Goal: Task Accomplishment & Management: Manage account settings

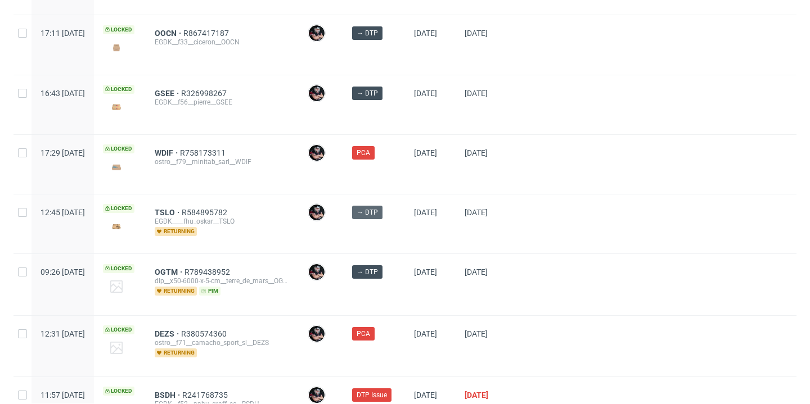
scroll to position [52, 0]
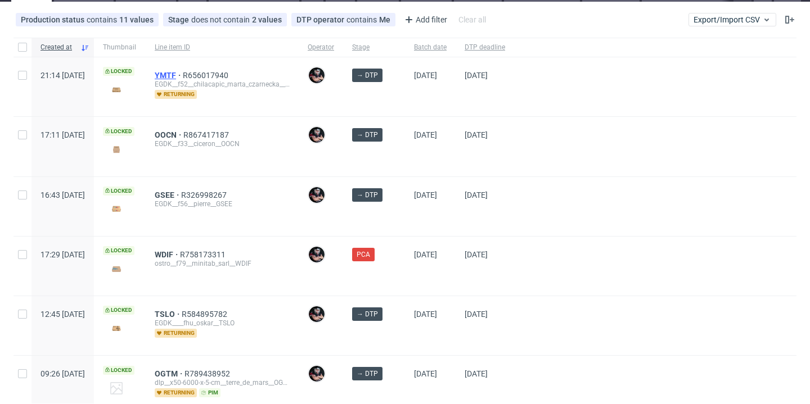
click at [183, 74] on span "YMTF" at bounding box center [169, 75] width 28 height 9
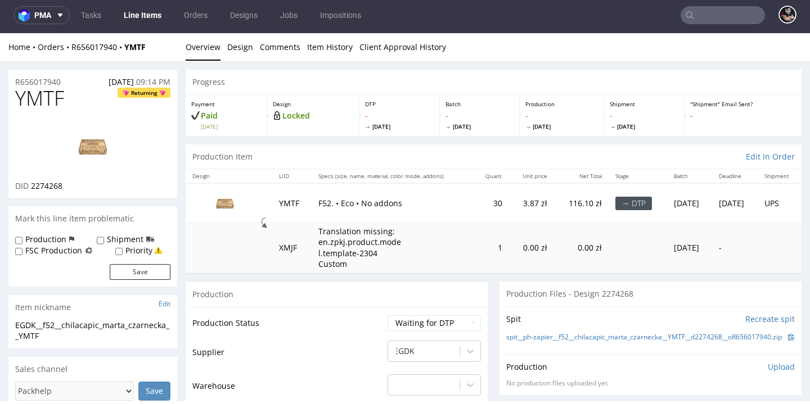
click at [145, 20] on link "Line Items" at bounding box center [142, 15] width 51 height 18
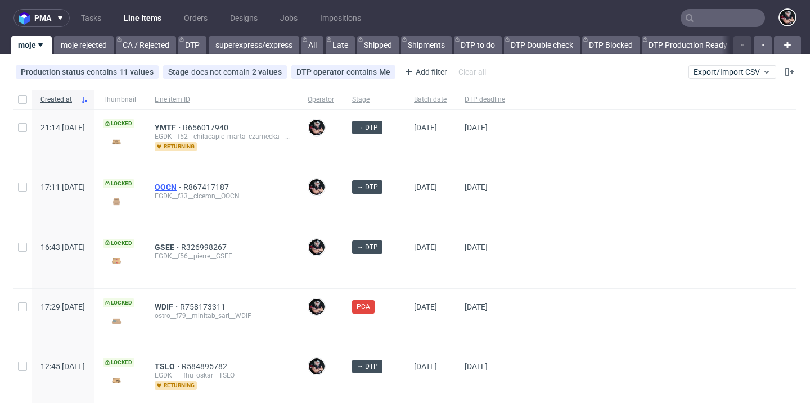
click at [183, 189] on span "OOCN" at bounding box center [169, 187] width 29 height 9
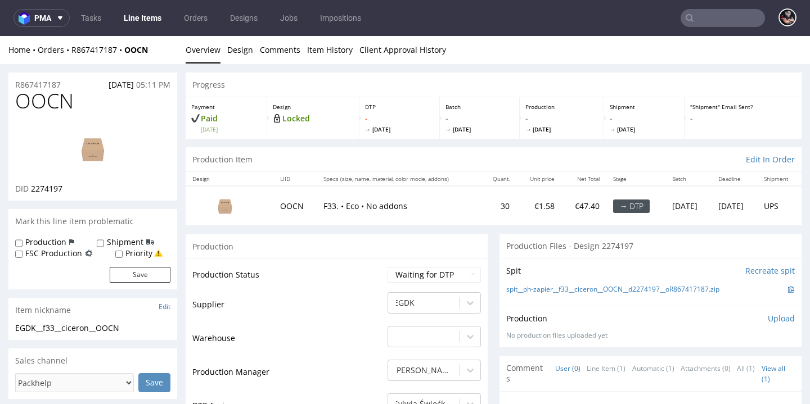
click at [54, 192] on span "2274197" at bounding box center [46, 188] width 31 height 11
copy span "2274197"
click at [585, 286] on link "spit__ph-zapier__f33__ciceron__OOCN__d2274197__oR867417187.zip" at bounding box center [612, 290] width 213 height 10
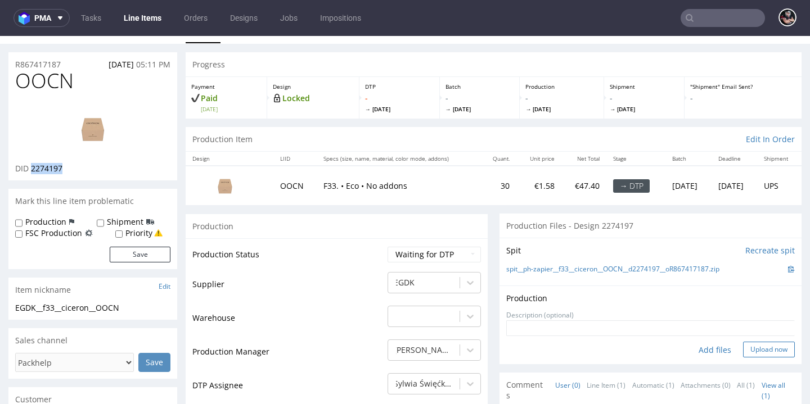
click at [743, 346] on button "Upload now" at bounding box center [769, 350] width 52 height 16
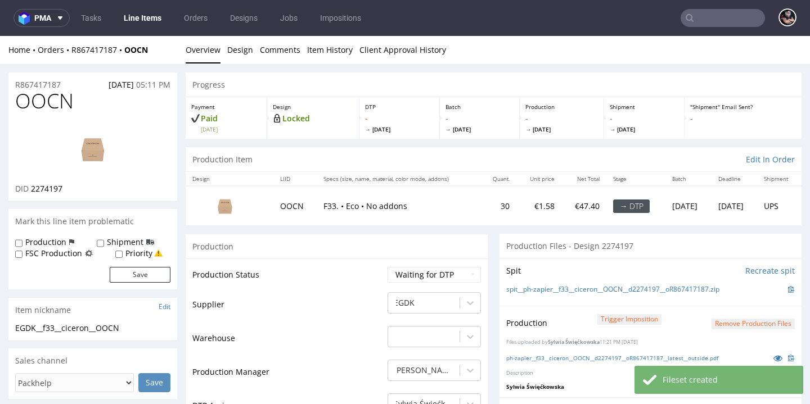
scroll to position [88, 0]
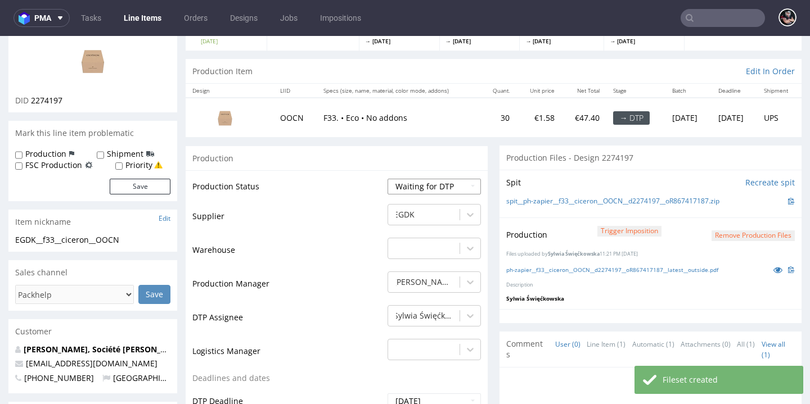
select select "dtp_production_ready"
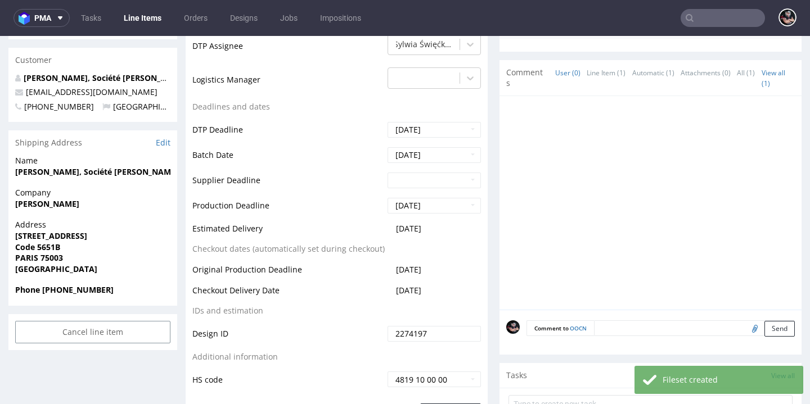
scroll to position [598, 0]
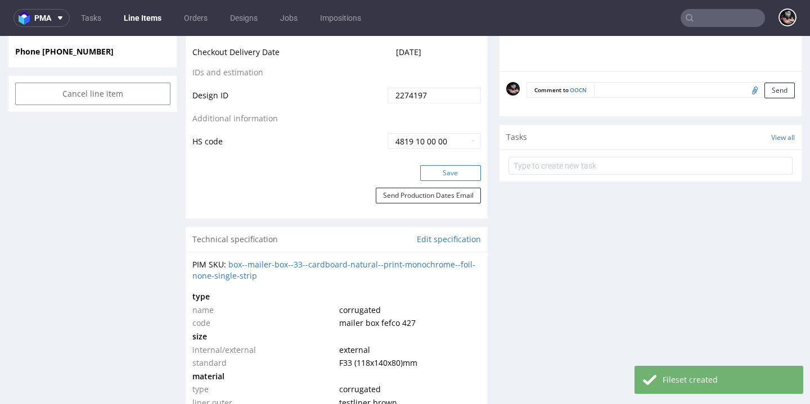
click at [443, 174] on button "Save" at bounding box center [450, 173] width 61 height 16
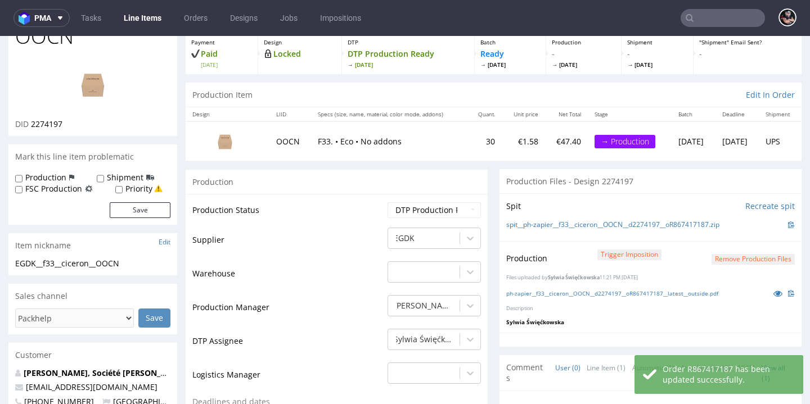
scroll to position [0, 0]
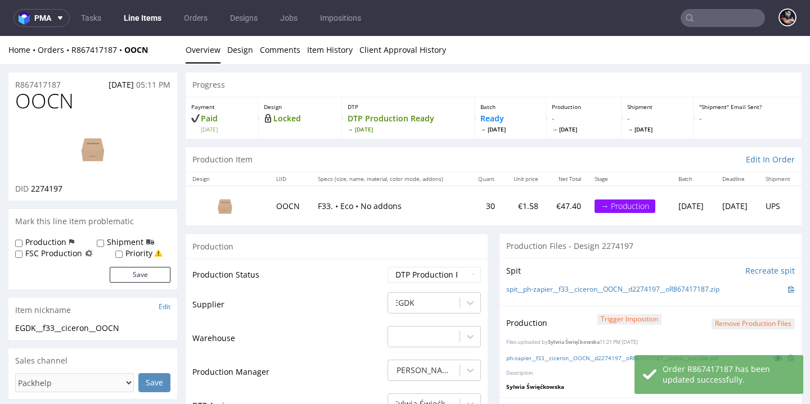
click at [144, 11] on link "Line Items" at bounding box center [142, 18] width 51 height 18
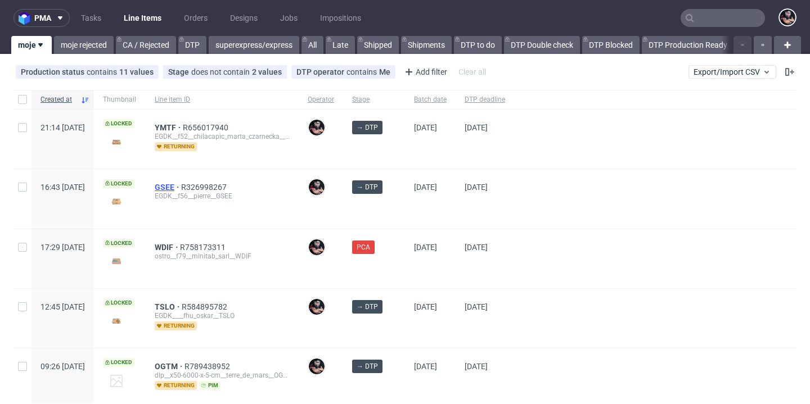
click at [181, 184] on span "GSEE" at bounding box center [168, 187] width 26 height 9
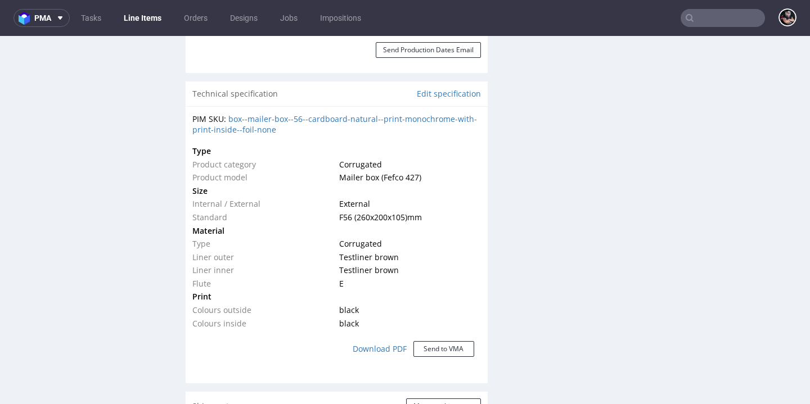
scroll to position [35, 0]
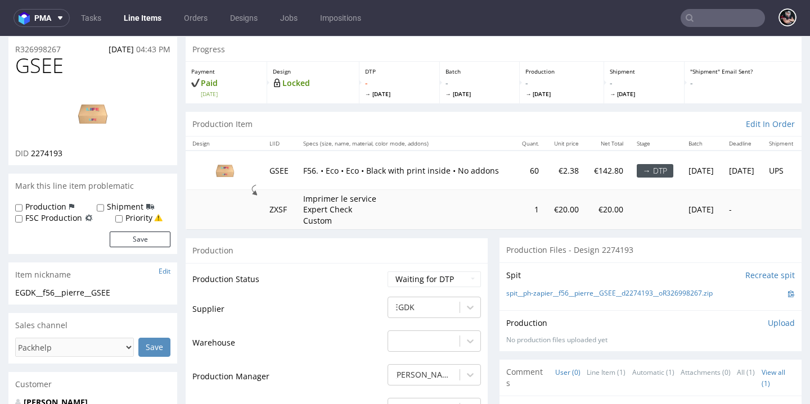
click at [41, 156] on span "2274193" at bounding box center [46, 153] width 31 height 11
copy span "2274193"
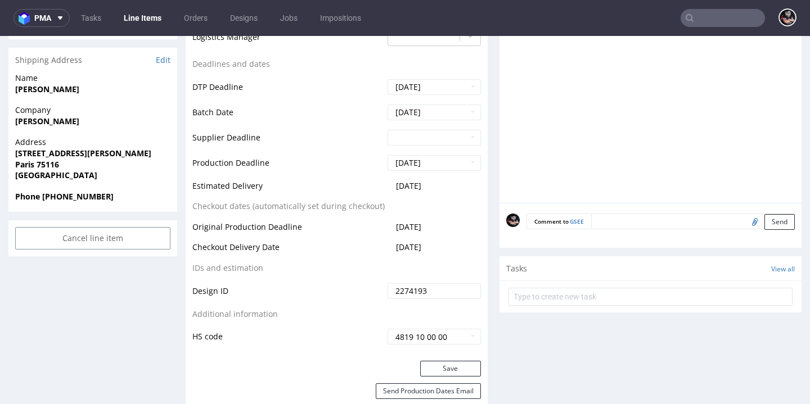
scroll to position [0, 0]
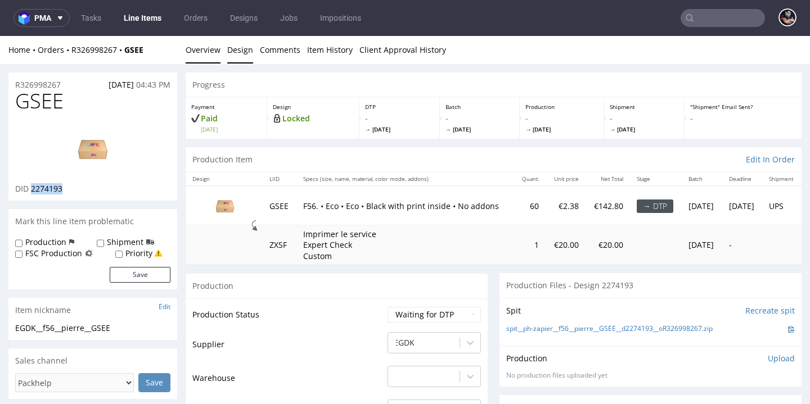
click at [241, 56] on link "Design" at bounding box center [240, 50] width 26 height 28
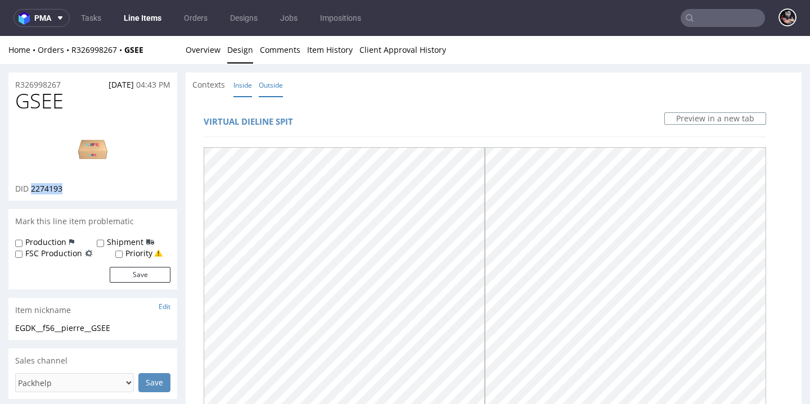
click at [233, 93] on link "Inside" at bounding box center [242, 85] width 19 height 24
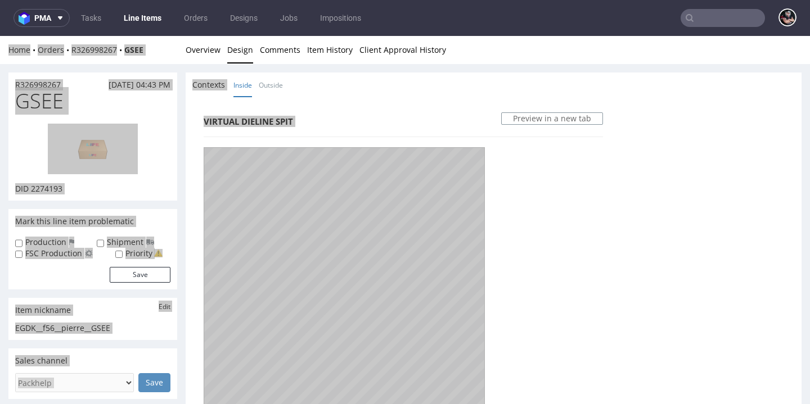
click at [111, 145] on img at bounding box center [93, 149] width 90 height 51
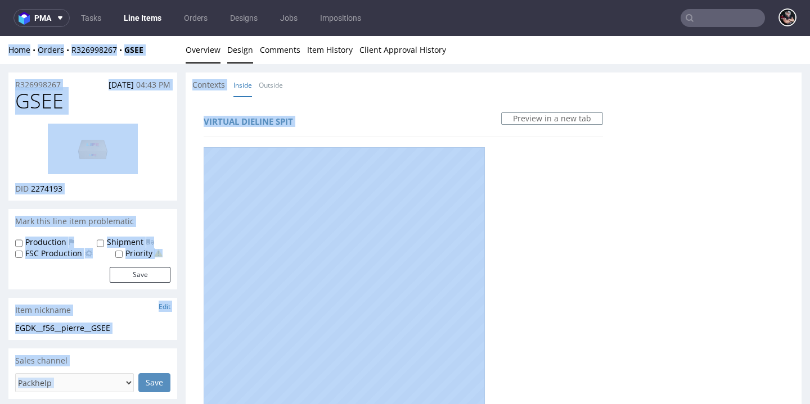
click at [213, 46] on link "Overview" at bounding box center [203, 50] width 35 height 28
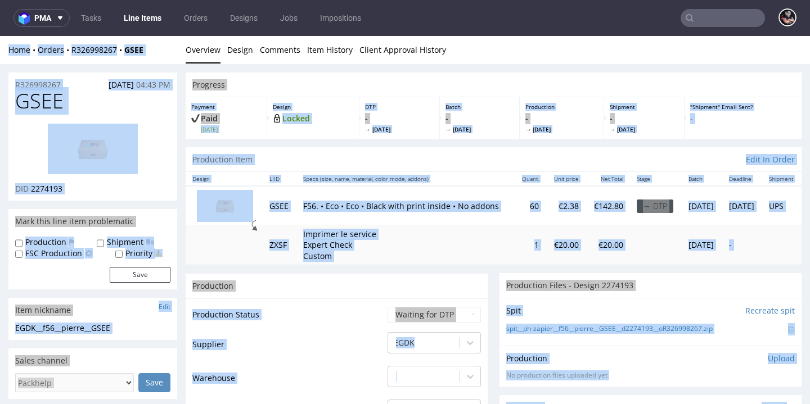
click at [272, 273] on div "Production" at bounding box center [337, 285] width 302 height 25
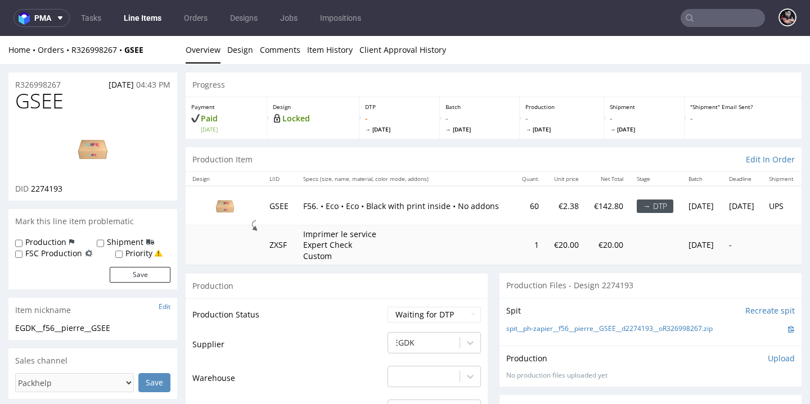
click at [112, 138] on img at bounding box center [93, 149] width 90 height 51
click at [593, 324] on link "spit__ph-zapier__f56__pierre__GSEE__d2274193__oR326998267.zip" at bounding box center [609, 329] width 206 height 10
select select "dtp_ca_needed"
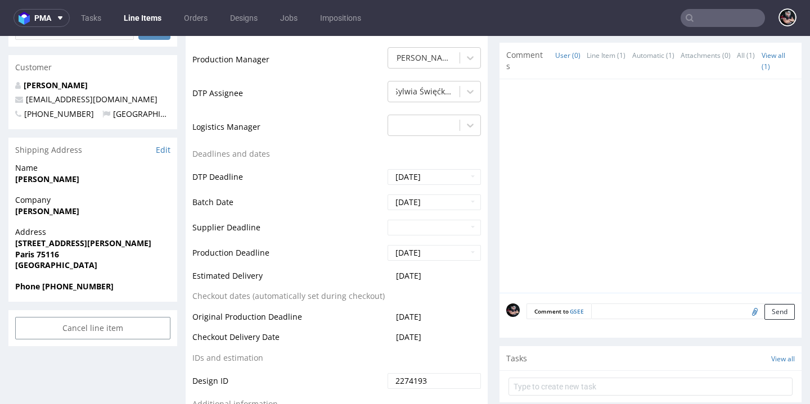
scroll to position [449, 0]
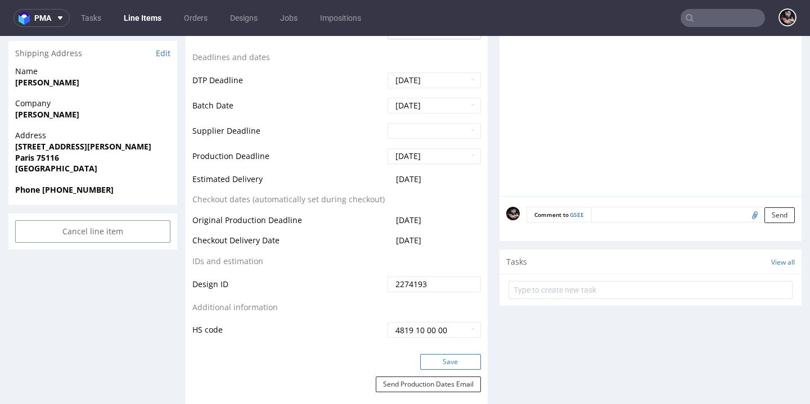
click at [454, 354] on button "Save" at bounding box center [450, 362] width 61 height 16
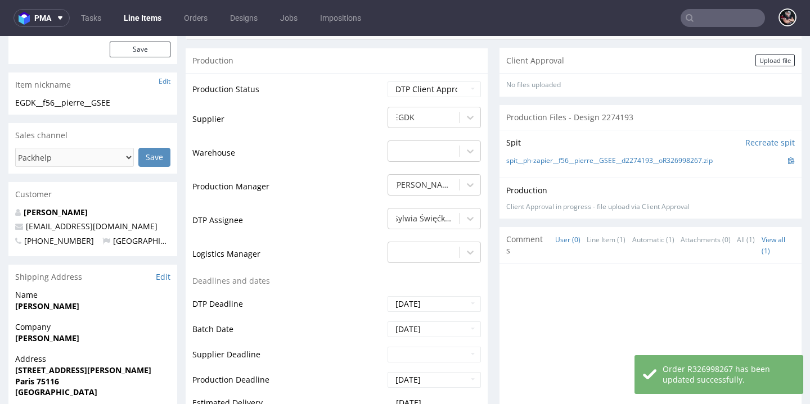
scroll to position [143, 0]
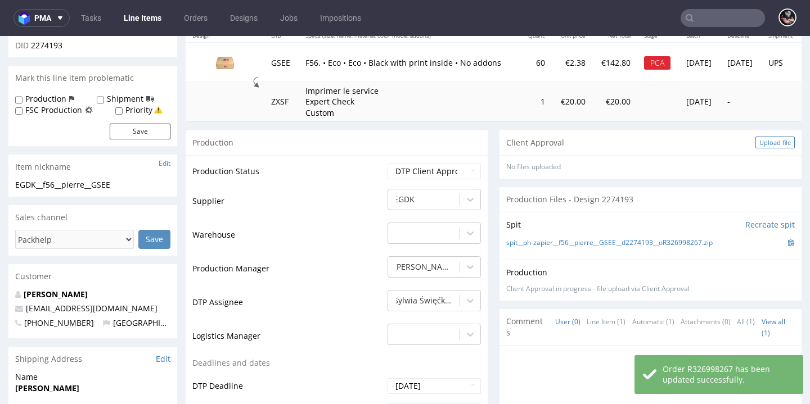
click at [755, 141] on div "Upload file" at bounding box center [774, 143] width 39 height 12
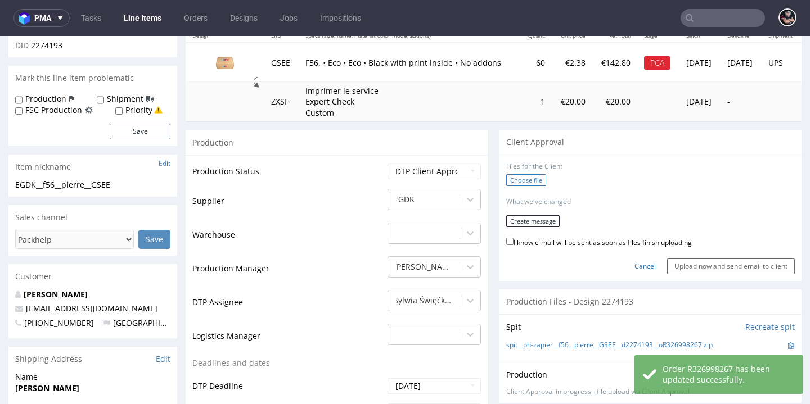
click at [527, 179] on label "Choose file" at bounding box center [526, 180] width 40 height 12
click at [0, 36] on input "Choose file" at bounding box center [0, 36] width 0 height 0
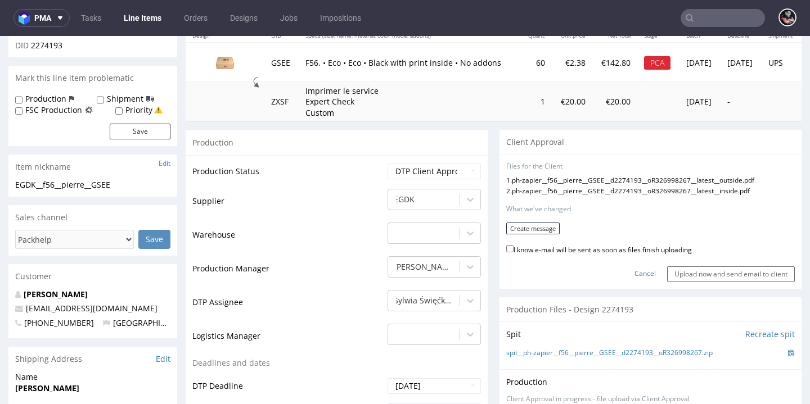
click at [553, 243] on label "I know e-mail will be sent as soon as files finish uploading" at bounding box center [599, 249] width 186 height 12
click at [513, 245] on input "I know e-mail will be sent as soon as files finish uploading" at bounding box center [509, 248] width 7 height 7
checkbox input "true"
click at [527, 223] on button "Create message" at bounding box center [532, 229] width 53 height 12
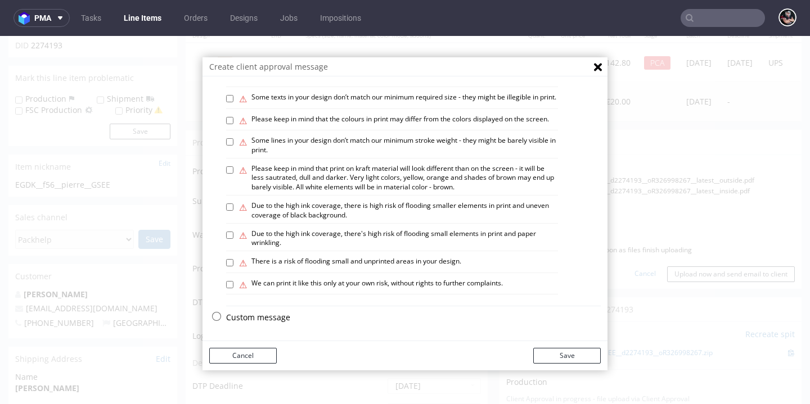
scroll to position [3, 0]
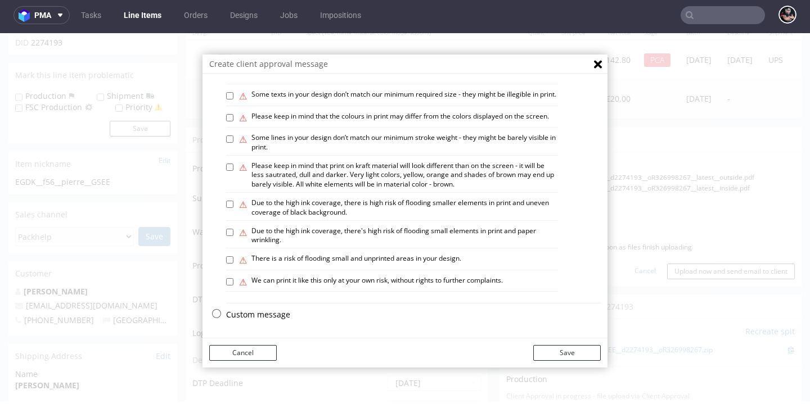
click at [261, 315] on p "Custom message" at bounding box center [413, 314] width 375 height 11
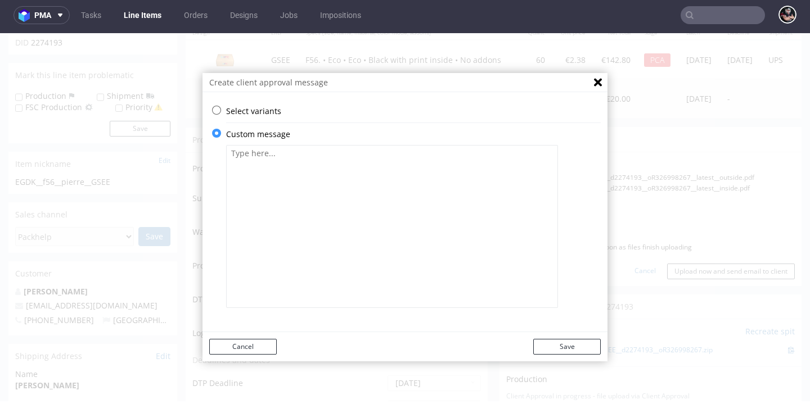
scroll to position [0, 0]
click at [321, 256] on textarea at bounding box center [392, 226] width 332 height 163
type textarea "w"
type textarea "We needed to change color in the inside to black as we don't print white there."
click at [557, 346] on button "Save" at bounding box center [566, 347] width 67 height 16
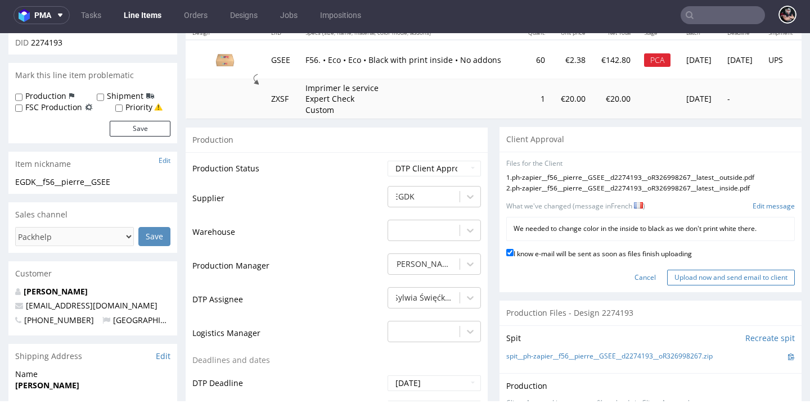
click at [679, 272] on input "Upload now and send email to client" at bounding box center [731, 278] width 128 height 16
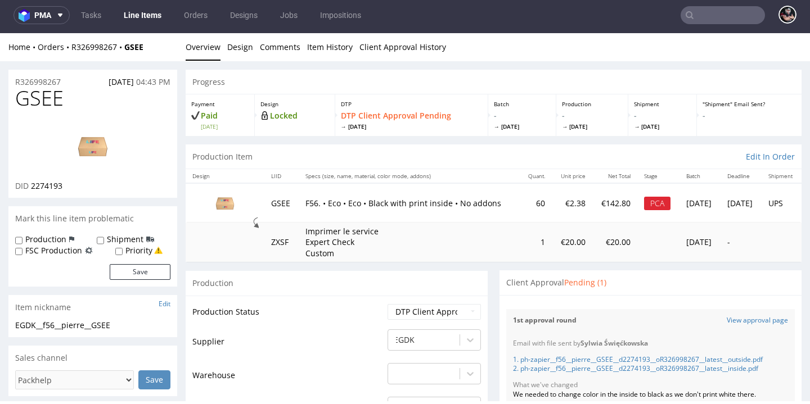
scroll to position [1, 0]
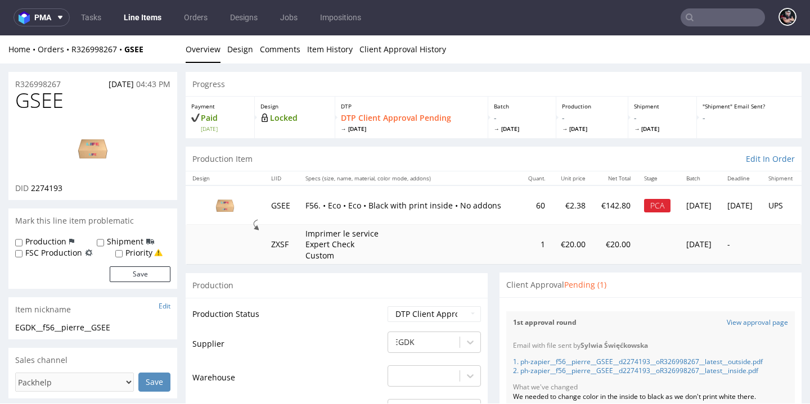
click at [152, 16] on link "Line Items" at bounding box center [142, 17] width 51 height 18
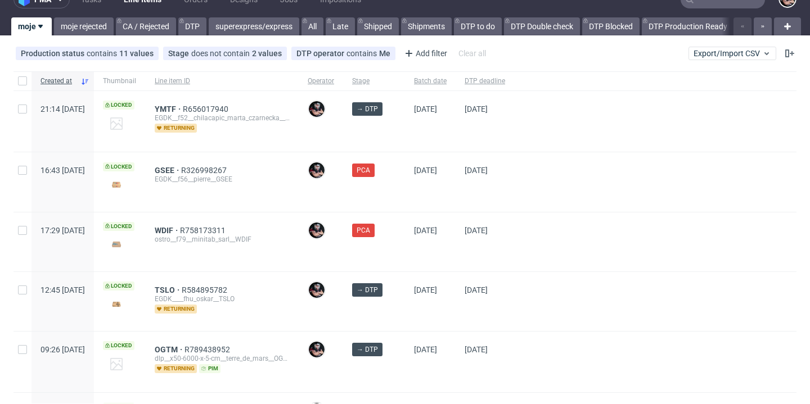
scroll to position [40, 0]
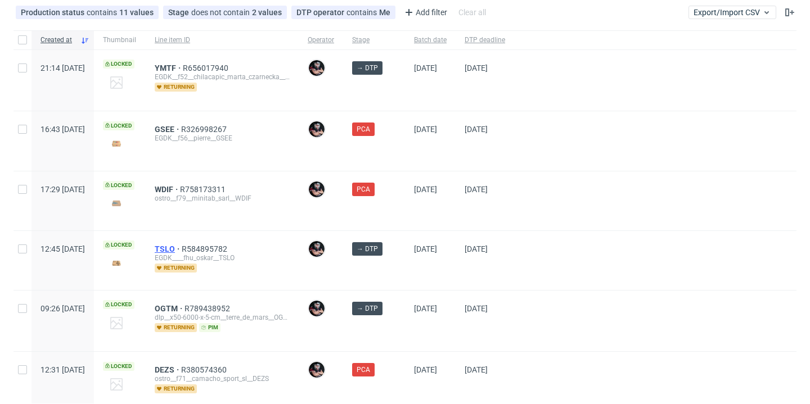
click at [182, 249] on span "TSLO" at bounding box center [168, 249] width 27 height 9
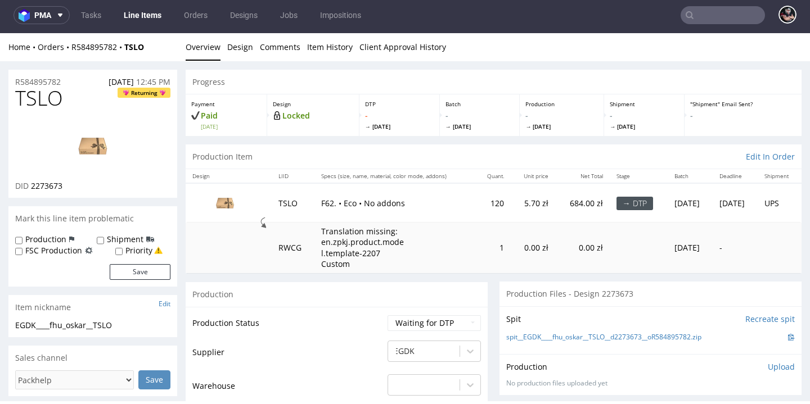
click at [55, 183] on span "2273673" at bounding box center [46, 186] width 31 height 11
copy span "2273673"
click at [536, 333] on link "spit__EGDK____fhu_oskar__TSLO__d2273673__oR584895782.zip" at bounding box center [603, 338] width 195 height 10
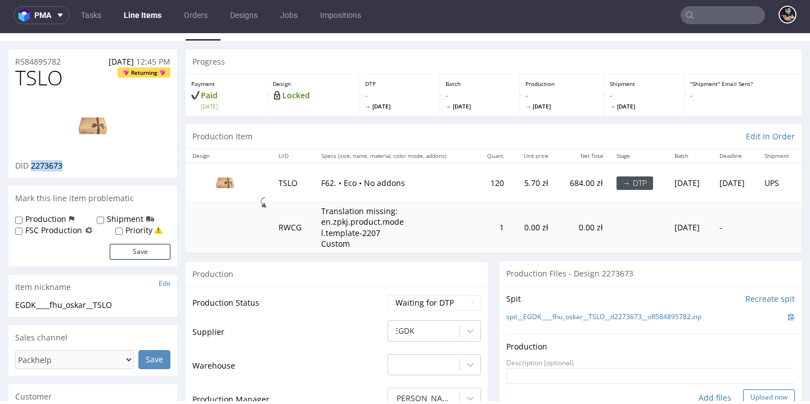
click at [743, 391] on button "Upload now" at bounding box center [769, 398] width 52 height 16
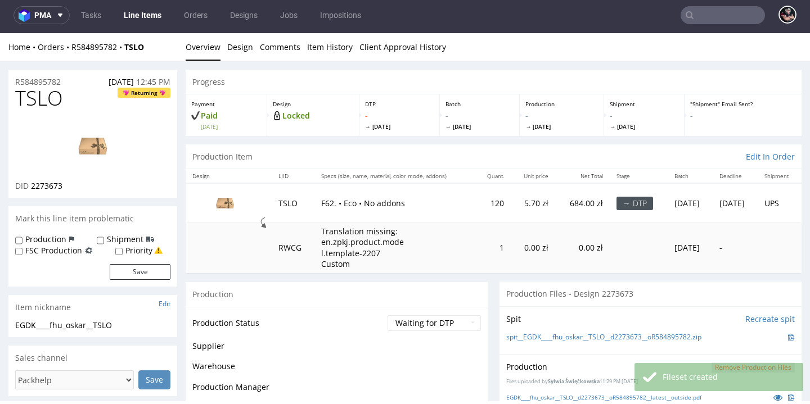
scroll to position [207, 0]
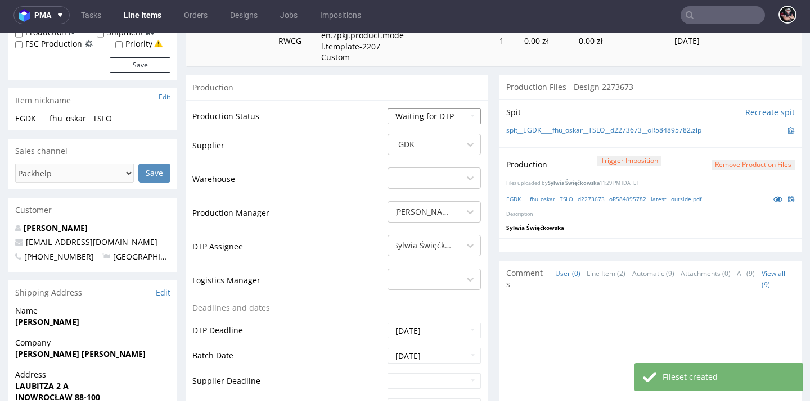
select select "dtp_production_ready"
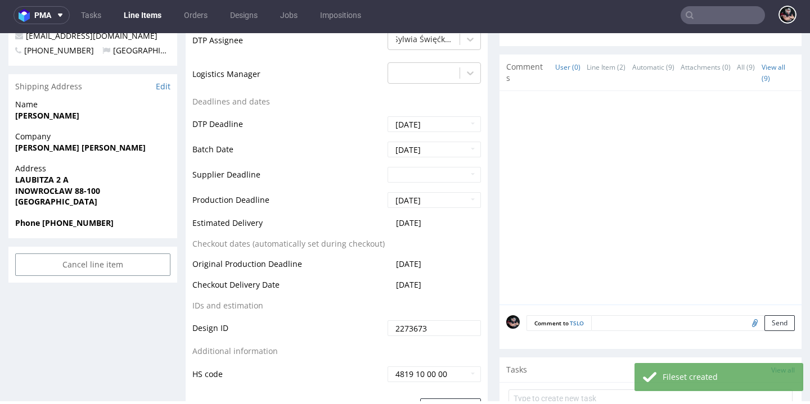
scroll to position [542, 0]
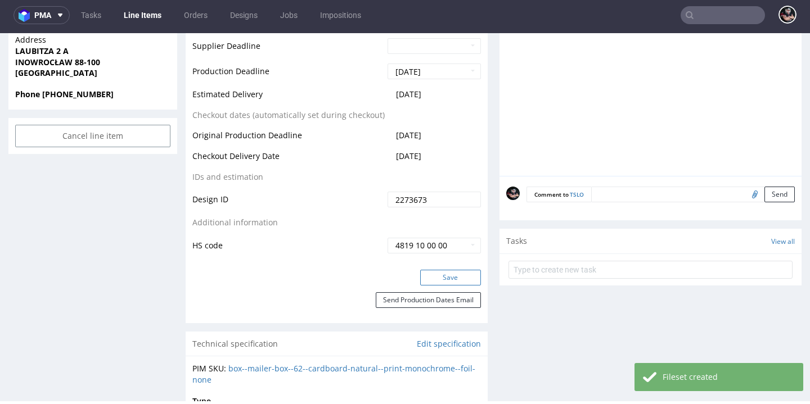
click at [440, 270] on button "Save" at bounding box center [450, 278] width 61 height 16
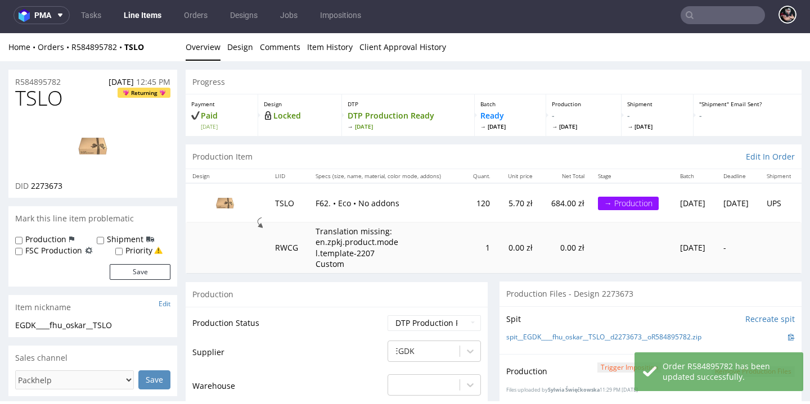
scroll to position [0, 0]
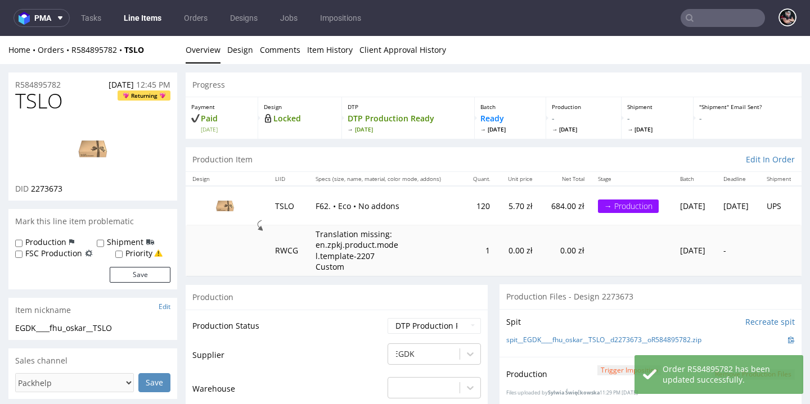
click at [128, 14] on link "Line Items" at bounding box center [142, 18] width 51 height 18
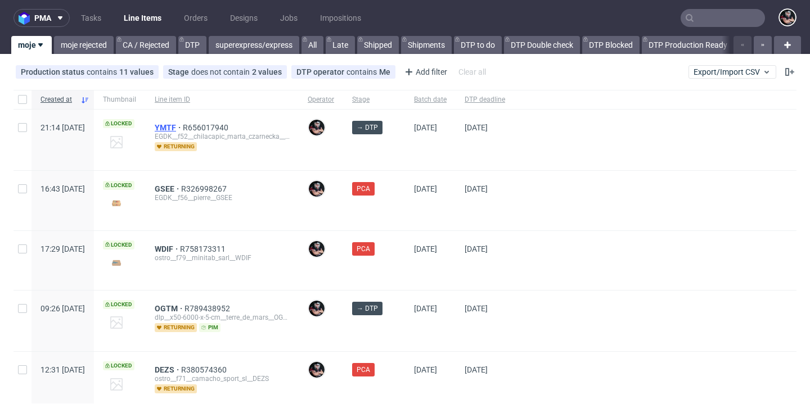
click at [183, 127] on span "YMTF" at bounding box center [169, 127] width 28 height 9
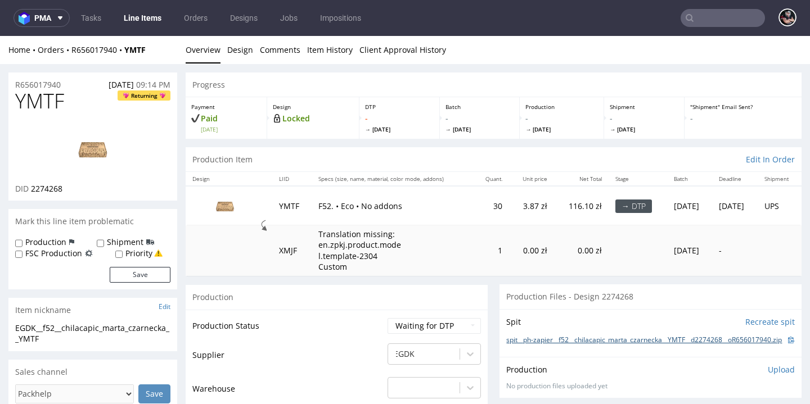
click at [534, 345] on link "spit__ph-zapier__f52__chilacapic_marta_czarnecka__YMTF__d2274268__oR656017940.z…" at bounding box center [644, 341] width 276 height 10
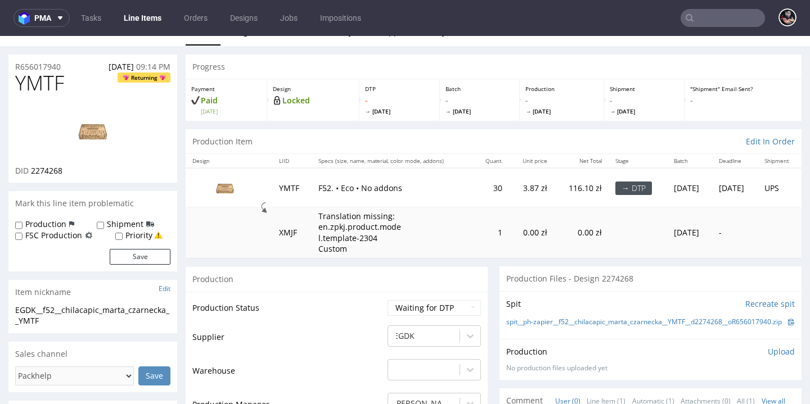
scroll to position [153, 0]
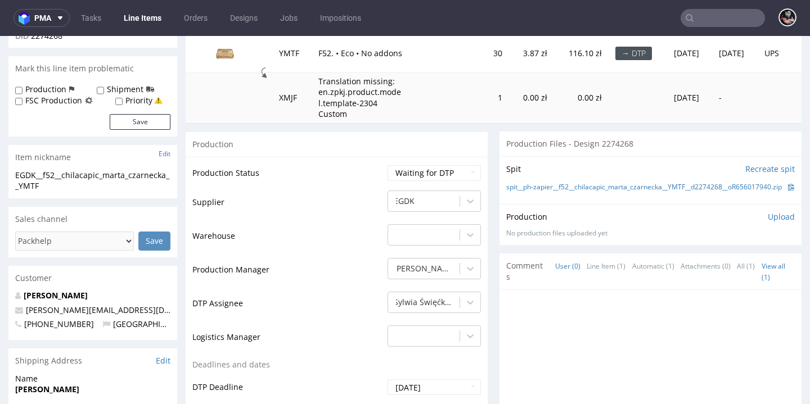
click at [43, 41] on span "2274268" at bounding box center [46, 35] width 31 height 11
copy span "2274268"
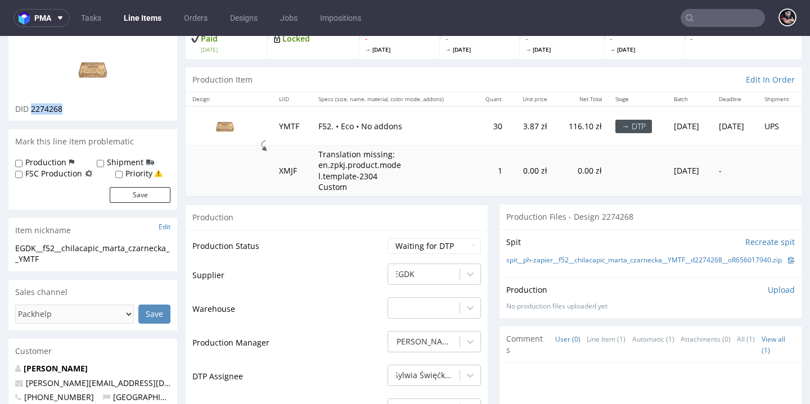
scroll to position [0, 0]
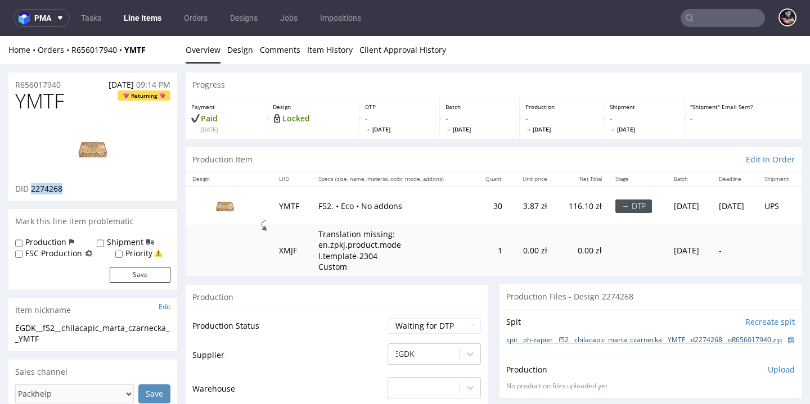
click at [642, 345] on link "spit__ph-zapier__f52__chilacapic_marta_czarnecka__YMTF__d2274268__oR656017940.z…" at bounding box center [644, 341] width 276 height 10
click at [241, 55] on link "Design" at bounding box center [240, 50] width 26 height 28
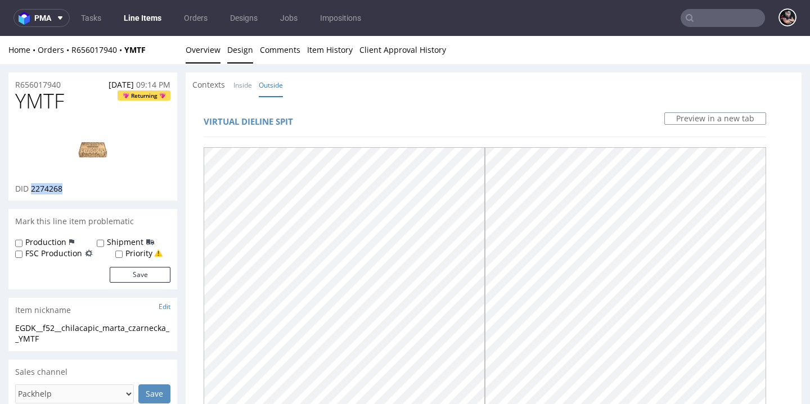
click at [205, 51] on link "Overview" at bounding box center [203, 50] width 35 height 28
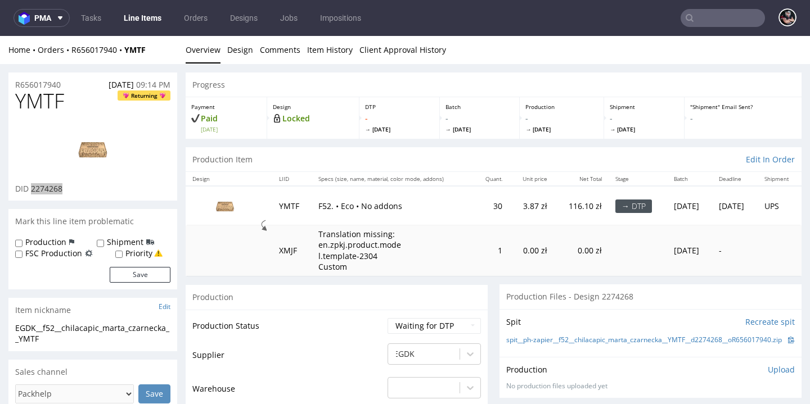
scroll to position [92, 0]
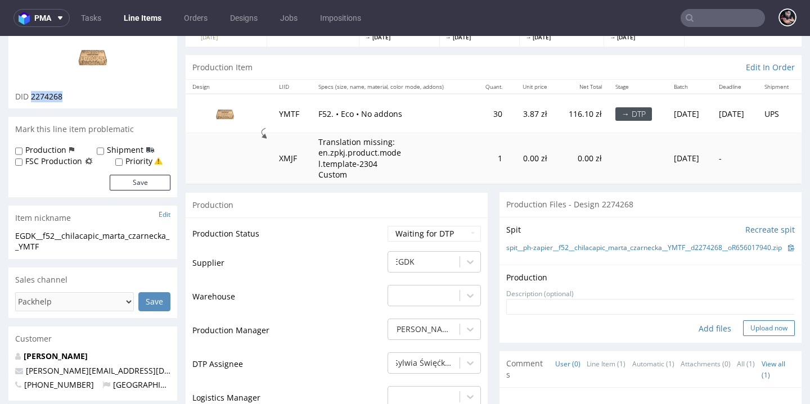
click at [751, 336] on button "Upload now" at bounding box center [769, 329] width 52 height 16
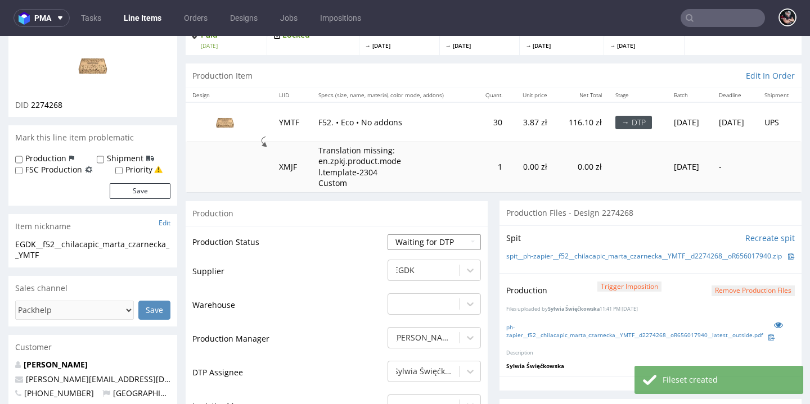
scroll to position [104, 0]
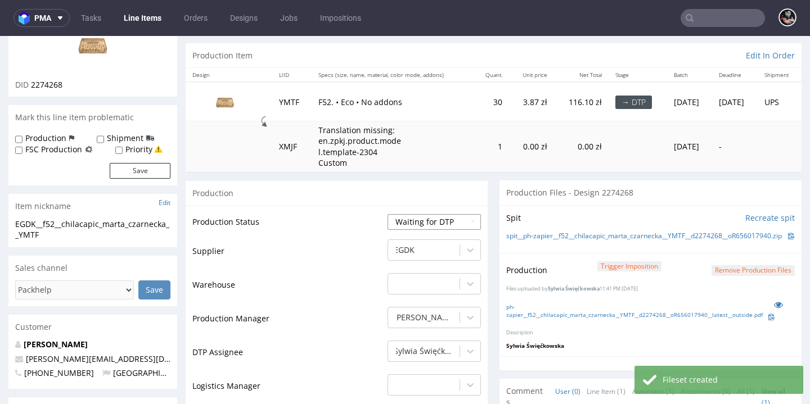
select select "dtp_production_ready"
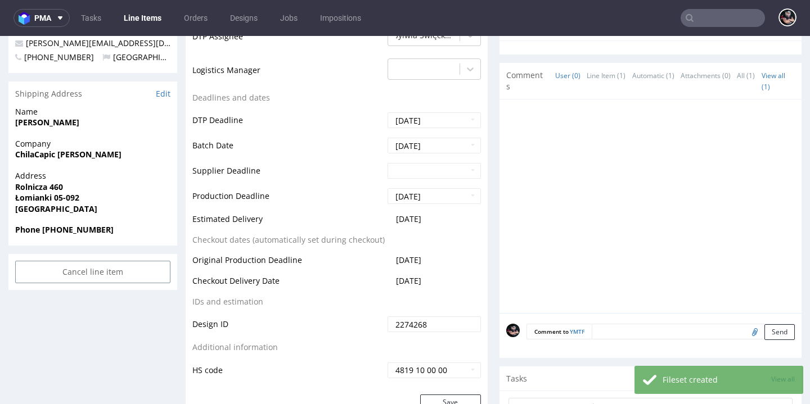
scroll to position [656, 0]
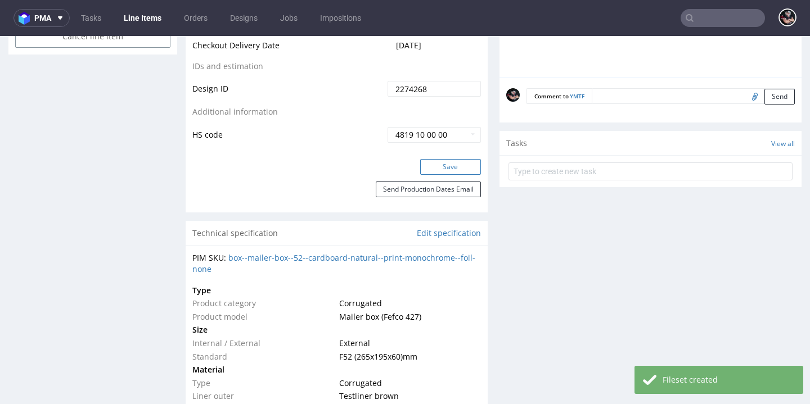
click at [443, 175] on button "Save" at bounding box center [450, 167] width 61 height 16
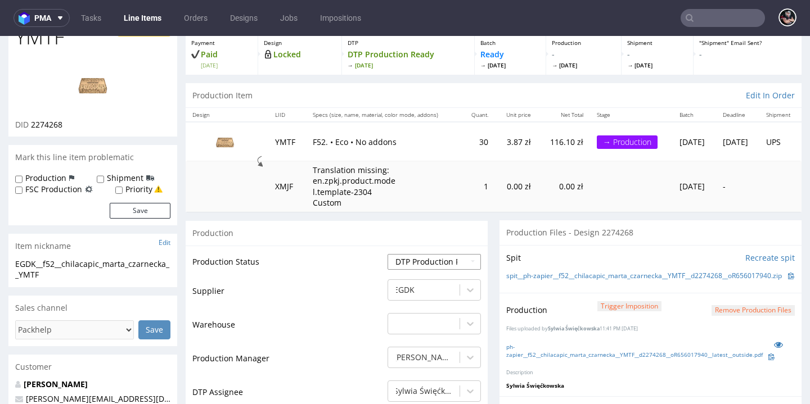
scroll to position [0, 0]
